Goal: Information Seeking & Learning: Learn about a topic

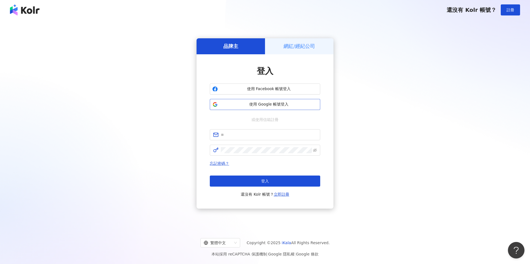
click at [268, 108] on button "使用 Google 帳號登入" at bounding box center [265, 104] width 110 height 11
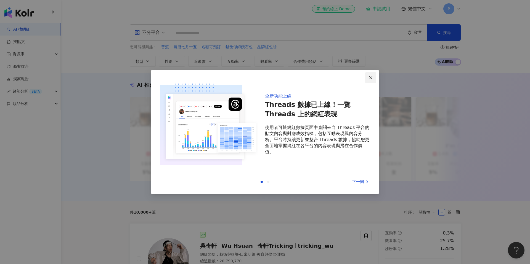
click at [370, 78] on icon "close" at bounding box center [370, 77] width 3 height 3
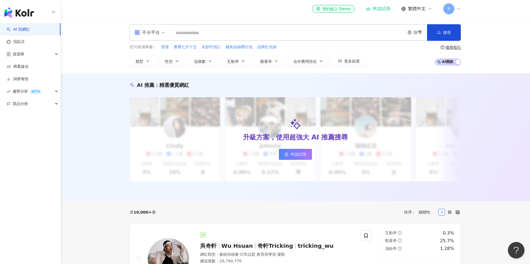
click at [212, 31] on input "search" at bounding box center [287, 33] width 230 height 10
paste input "*******"
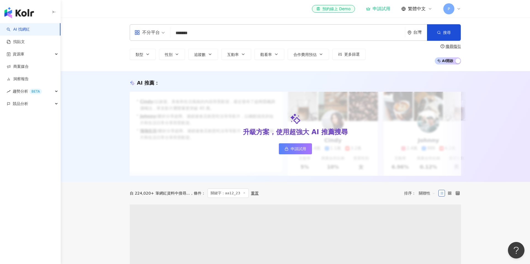
scroll to position [137, 0]
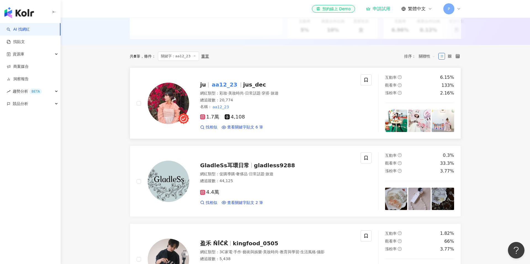
type input "*******"
click at [235, 97] on div "網紅類型 ： 彩妝 · 美妝時尚 · 日常話題 · 穿搭 · 旅遊 總追蹤數 ： 20,774 名稱 ： aa12_23" at bounding box center [277, 100] width 154 height 19
click at [212, 127] on span "找相似" at bounding box center [212, 128] width 12 height 6
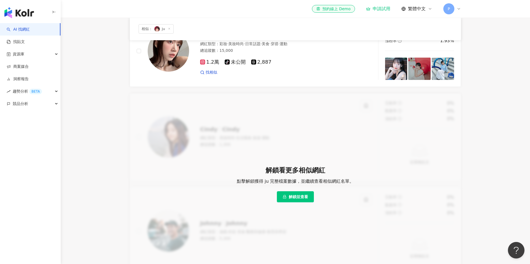
scroll to position [209, 0]
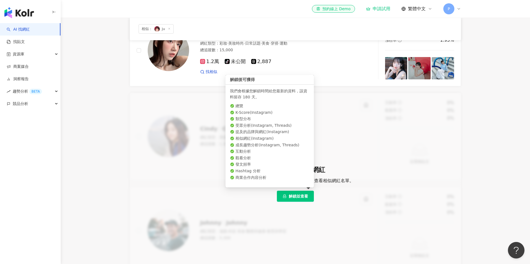
click at [295, 193] on button "解鎖並查看" at bounding box center [295, 196] width 37 height 11
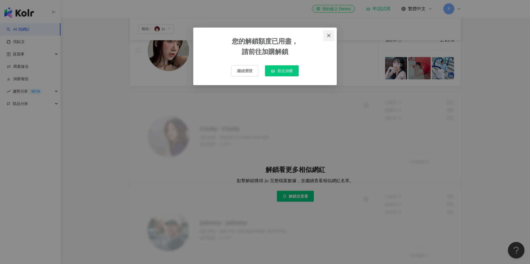
click at [331, 34] on span "Close" at bounding box center [328, 35] width 11 height 4
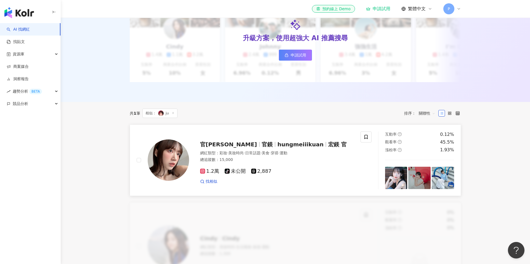
scroll to position [74, 0]
